Goal: Task Accomplishment & Management: Manage account settings

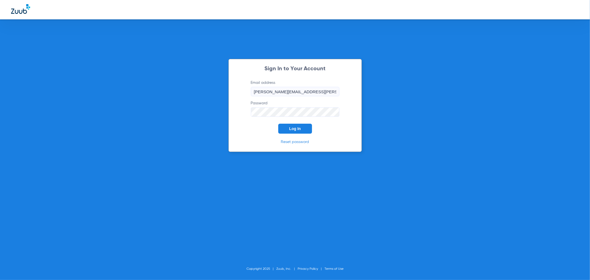
click at [293, 125] on button "Log In" at bounding box center [295, 129] width 34 height 10
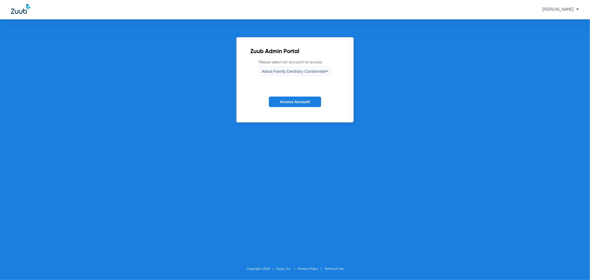
click at [301, 64] on label "Please select an account to access Aland Family Dentistry Continental" at bounding box center [295, 67] width 72 height 16
click at [300, 68] on div "Aland Family Dentistry Continental" at bounding box center [294, 71] width 64 height 9
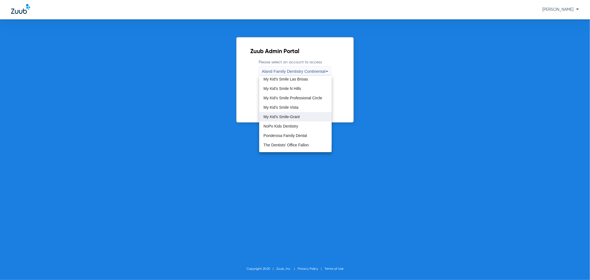
scroll to position [153, 0]
drag, startPoint x: 301, startPoint y: 98, endPoint x: 301, endPoint y: 106, distance: 8.0
click at [301, 106] on div "Aland Family Dentistry Continental Bloom Kids Dentistry Tualatin CCPD Dayton CC…" at bounding box center [295, 114] width 72 height 76
click at [301, 106] on mat-option "My Kid's Smile-Grant" at bounding box center [295, 105] width 72 height 9
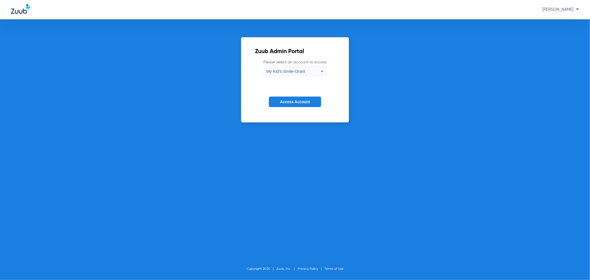
click at [302, 104] on span "Access Account" at bounding box center [295, 102] width 30 height 4
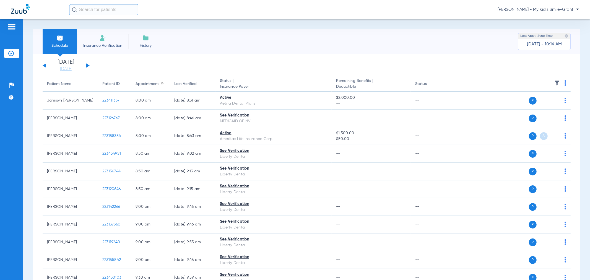
click at [88, 64] on div "Sunday 06-08-2025 Monday 06-09-2025 Tuesday 06-10-2025 Wednesday 06-11-2025 Thu…" at bounding box center [66, 65] width 47 height 12
click at [85, 64] on div "Sunday 06-08-2025 Monday 06-09-2025 Tuesday 06-10-2025 Wednesday 06-11-2025 Thu…" at bounding box center [66, 65] width 47 height 12
click at [86, 64] on div "Sunday 06-08-2025 Monday 06-09-2025 Tuesday 06-10-2025 Wednesday 06-11-2025 Thu…" at bounding box center [66, 65] width 47 height 12
click at [88, 65] on button at bounding box center [87, 65] width 3 height 4
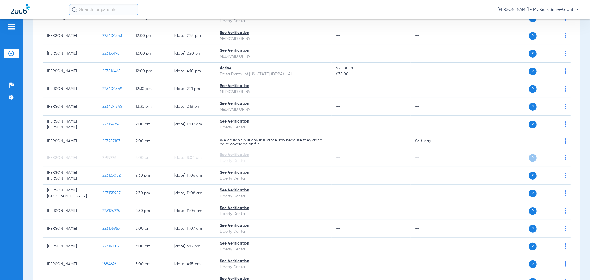
scroll to position [522, 0]
